Goal: Information Seeking & Learning: Find contact information

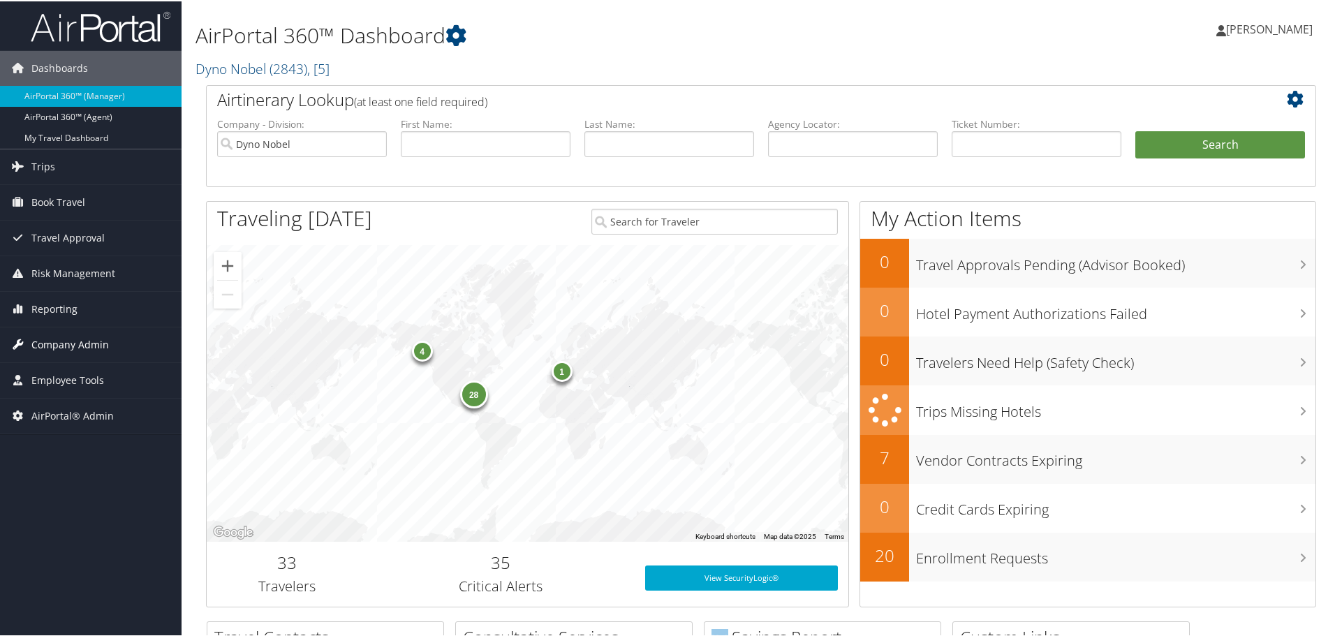
click at [80, 346] on span "Company Admin" at bounding box center [70, 343] width 78 height 35
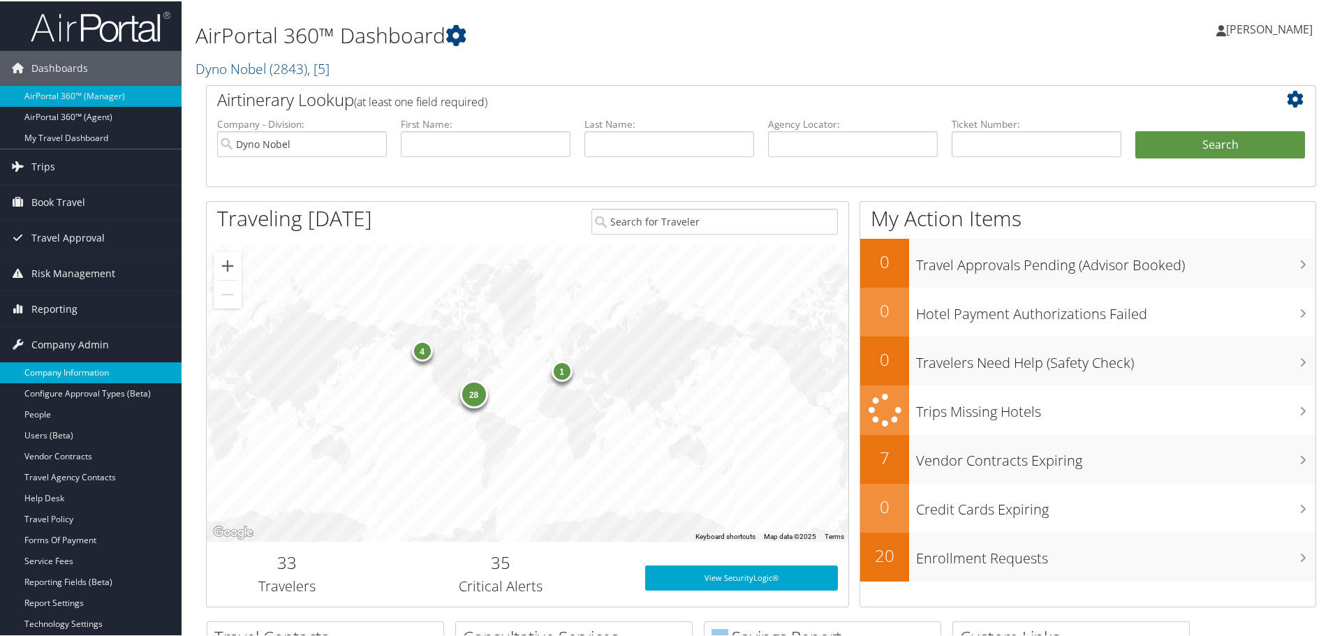
click at [96, 367] on link "Company Information" at bounding box center [91, 371] width 182 height 21
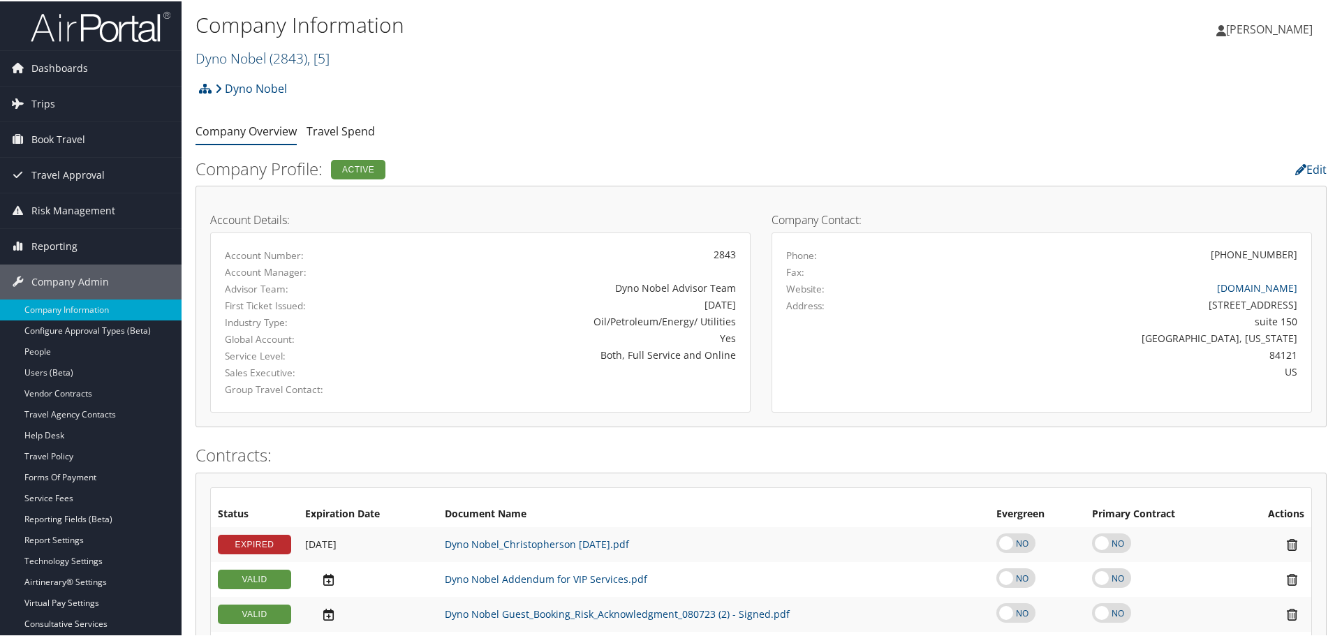
click at [274, 59] on span "( 2843 )" at bounding box center [289, 56] width 38 height 19
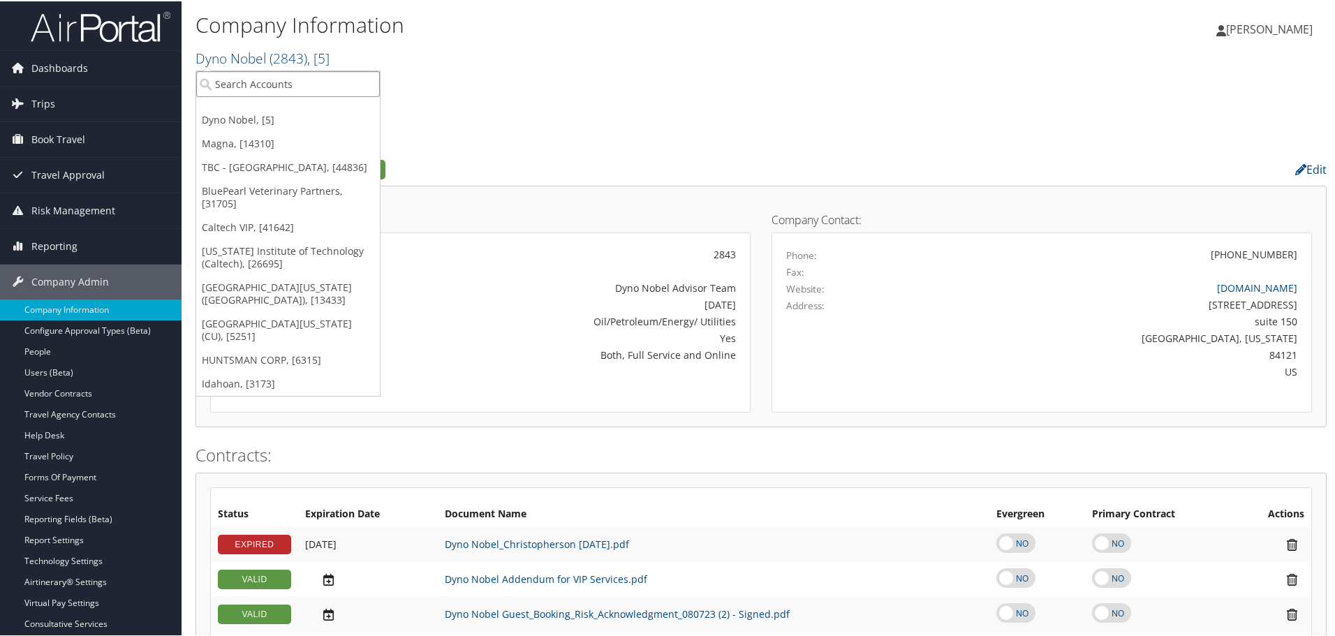
click at [275, 80] on input "search" at bounding box center [288, 83] width 184 height 26
type input "boston"
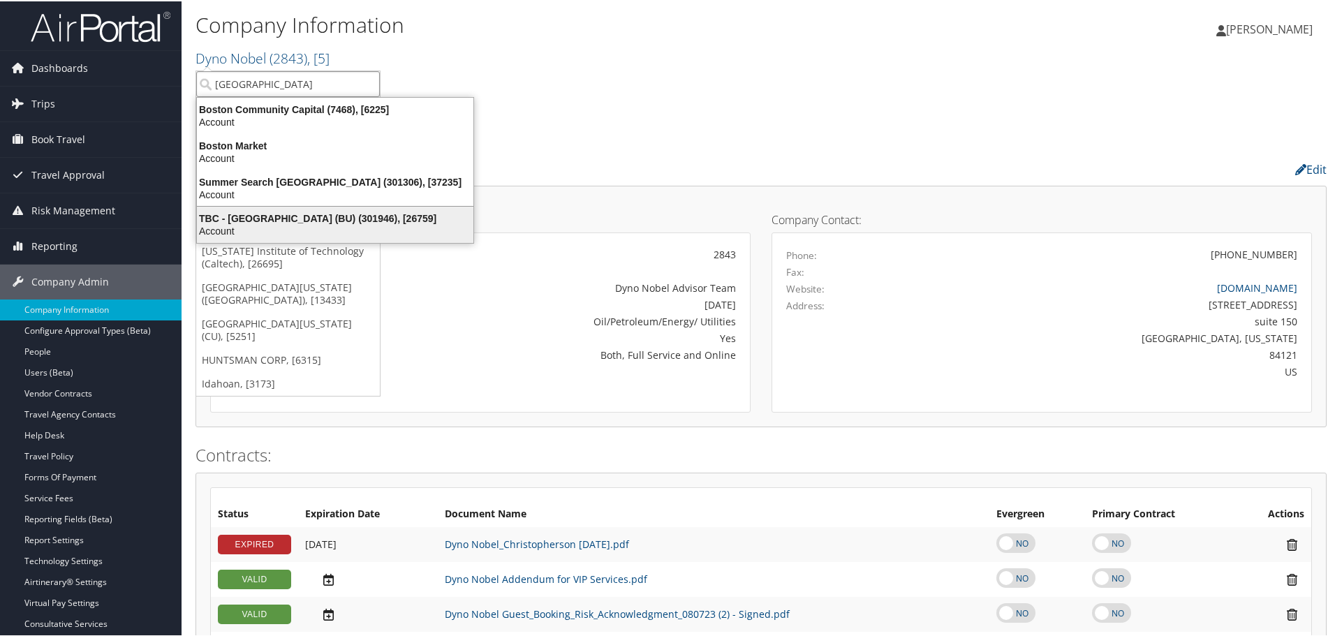
click at [335, 222] on div "TBC - Boston University (BU) (301946), [26759]" at bounding box center [335, 217] width 293 height 13
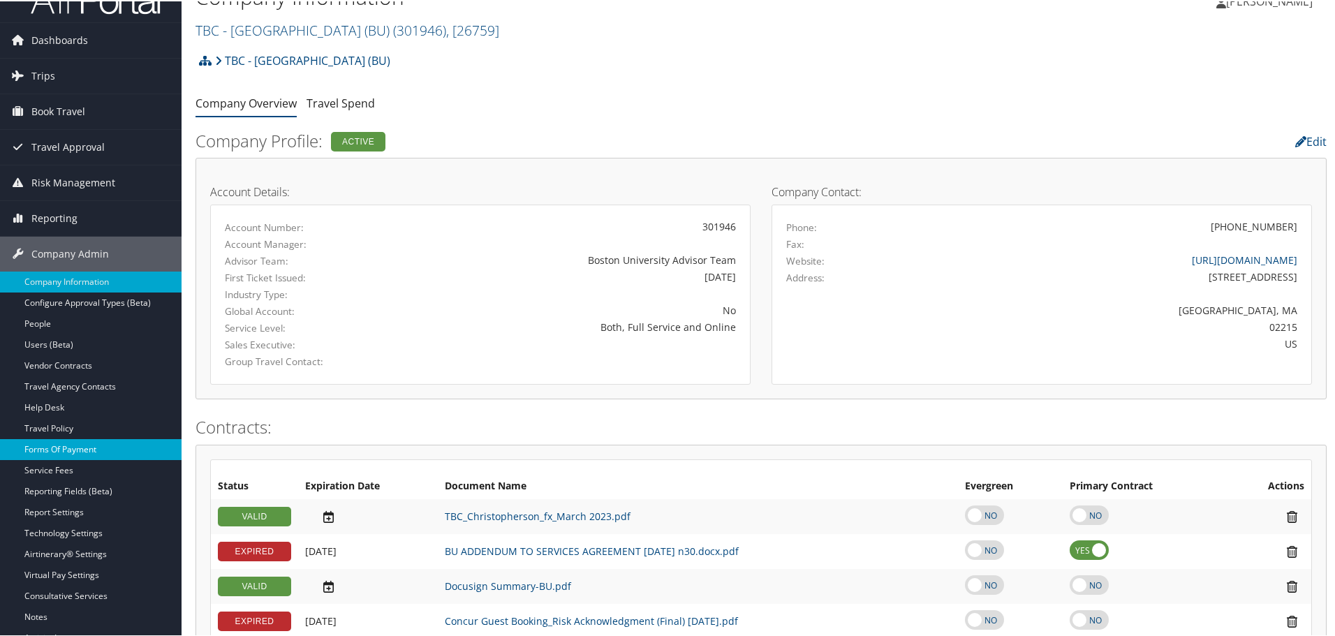
scroll to position [70, 0]
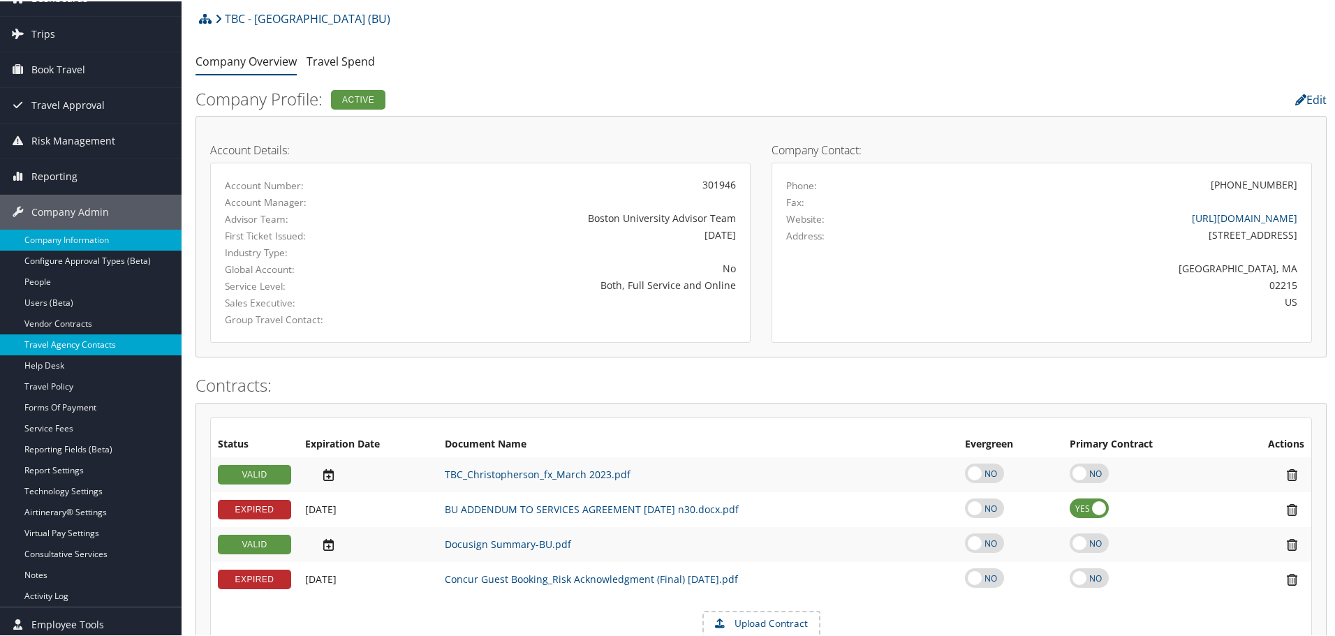
click at [91, 346] on link "Travel Agency Contacts" at bounding box center [91, 343] width 182 height 21
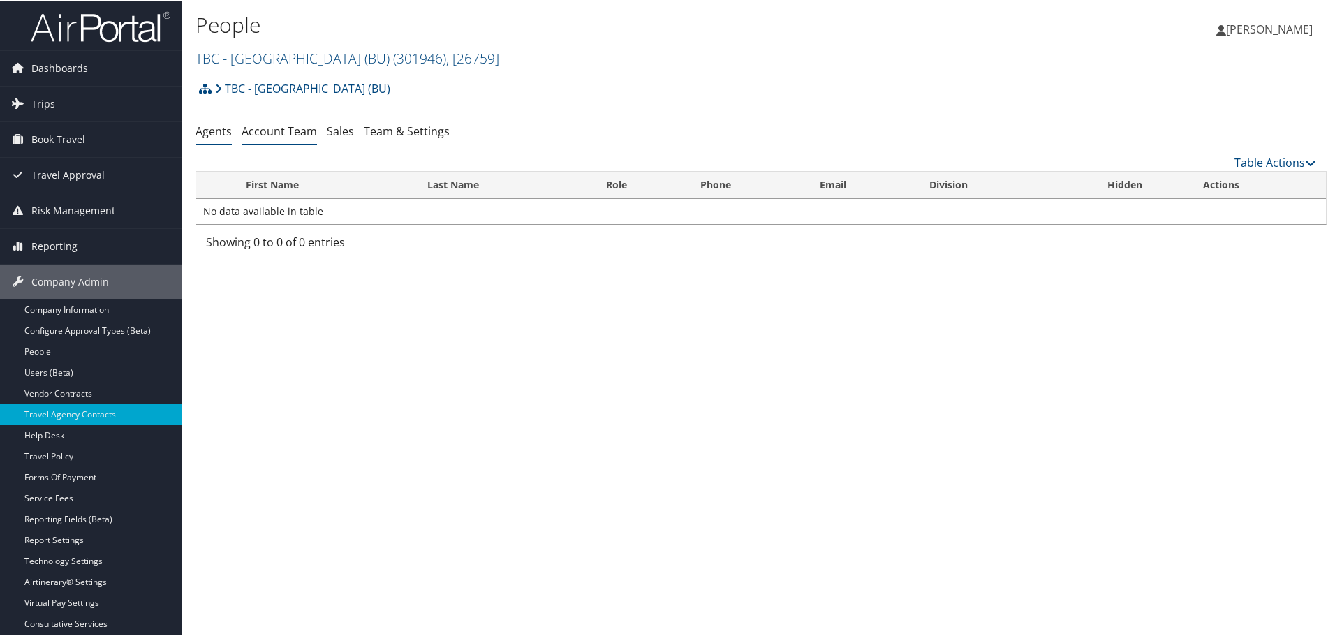
click at [287, 131] on link "Account Team" at bounding box center [279, 129] width 75 height 15
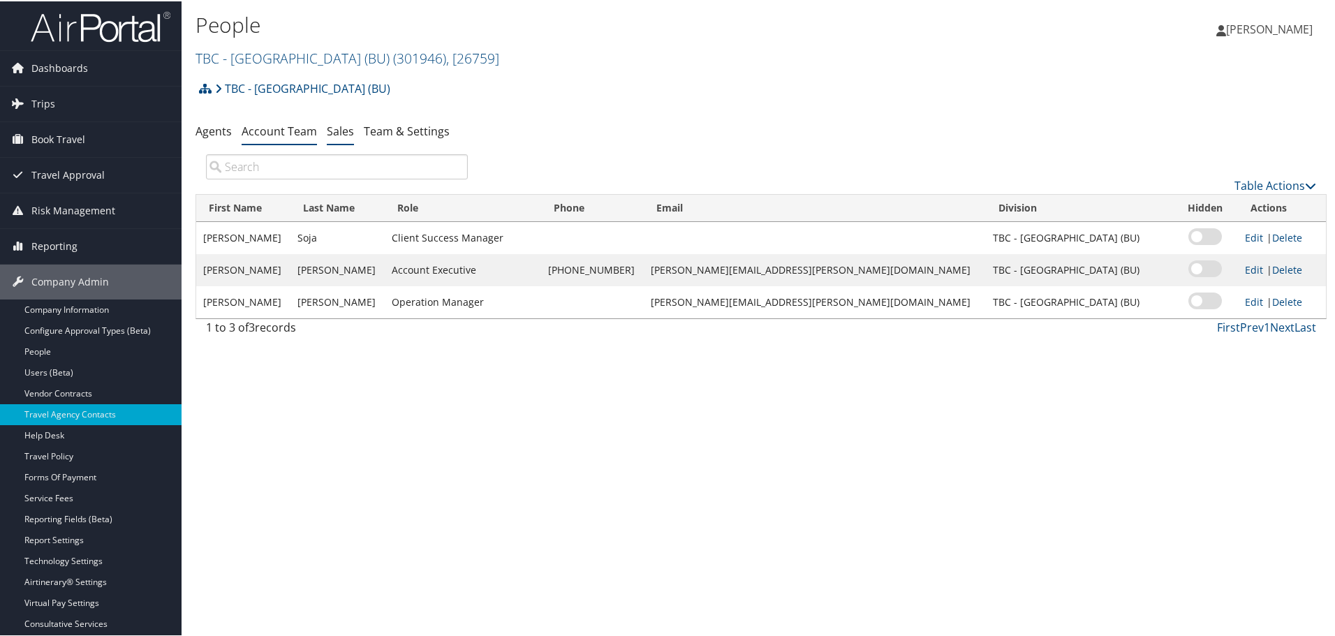
click at [344, 125] on link "Sales" at bounding box center [340, 129] width 27 height 15
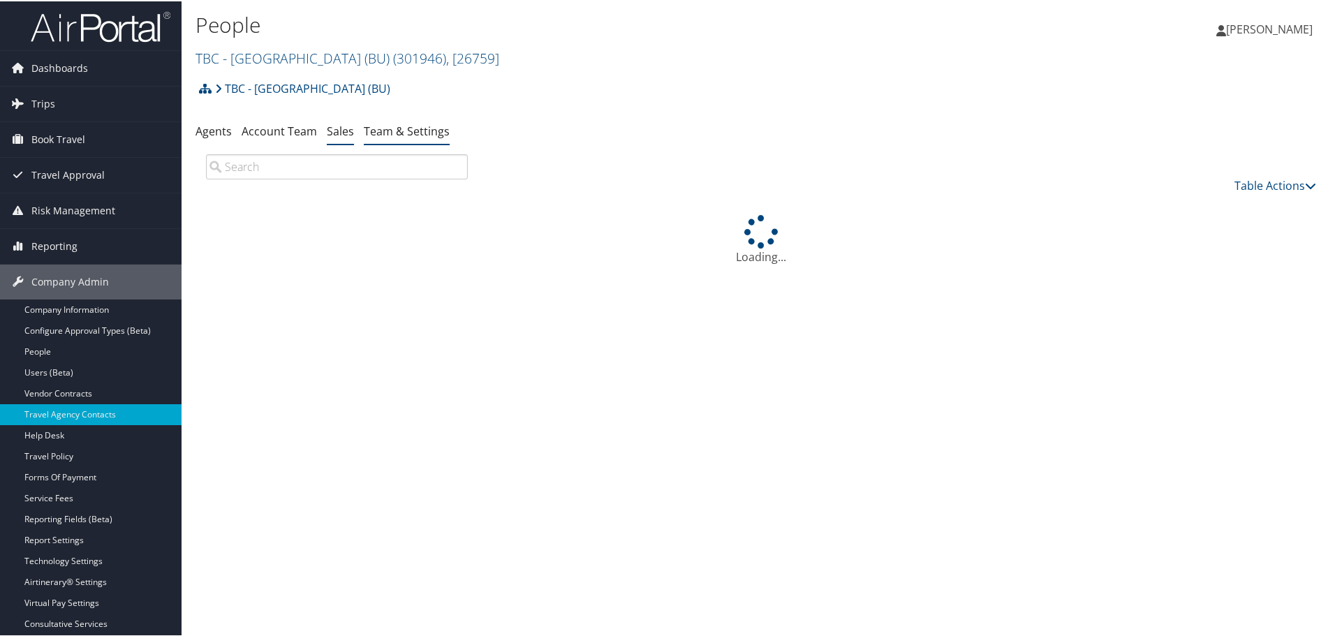
click at [372, 133] on link "Team & Settings" at bounding box center [407, 129] width 86 height 15
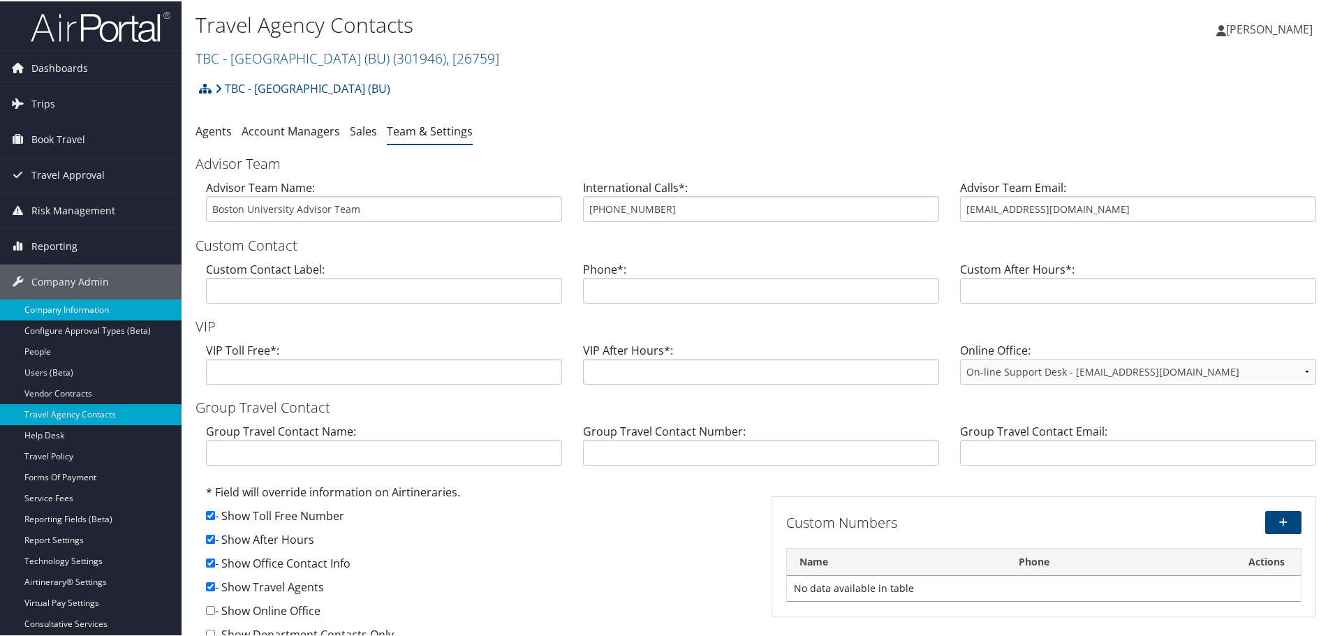
click at [82, 303] on link "Company Information" at bounding box center [91, 308] width 182 height 21
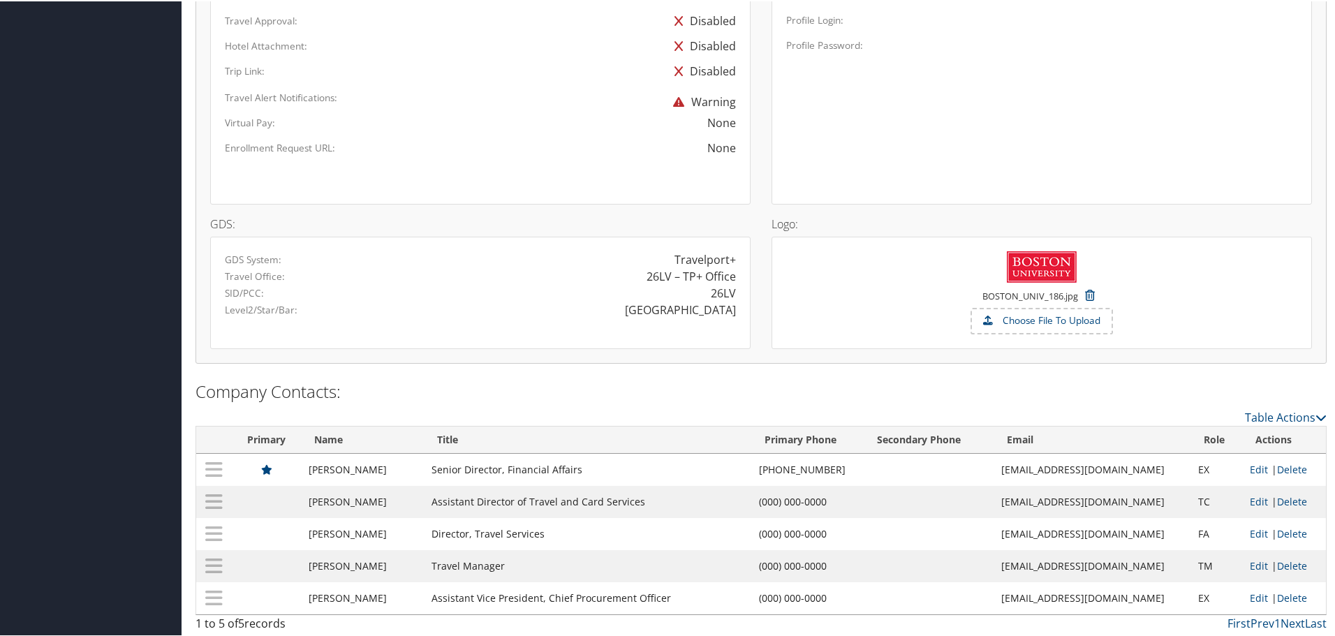
scroll to position [987, 0]
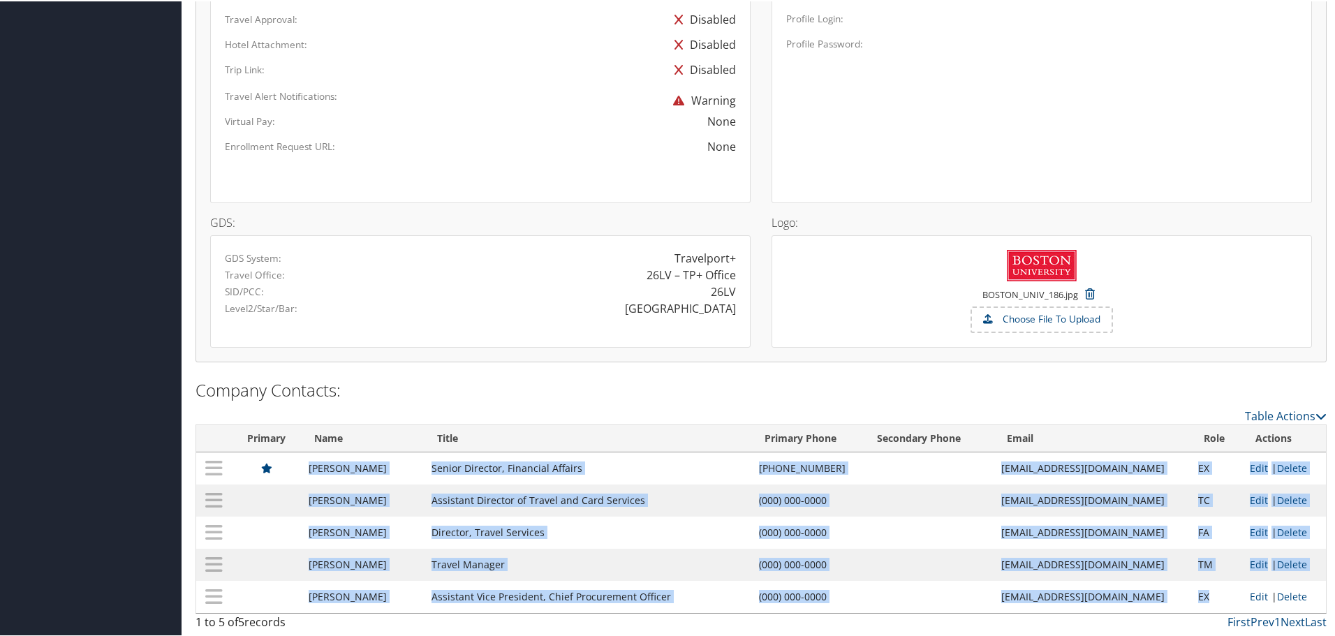
drag, startPoint x: 318, startPoint y: 466, endPoint x: 1201, endPoint y: 596, distance: 892.4
click at [1201, 596] on tbody "[PERSON_NAME] Senior Director, Financial Affairs [PHONE_NUMBER] [EMAIL_ADDRESS]…" at bounding box center [761, 531] width 1130 height 161
copy tbody "[PERSON_NAME] Senior Director, Financial Affairs [PHONE_NUMBER] [EMAIL_ADDRESS]…"
